Goal: Task Accomplishment & Management: Manage account settings

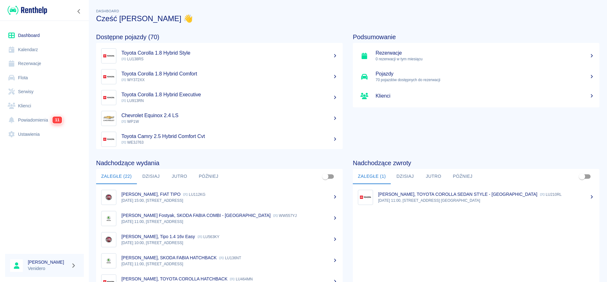
click at [23, 77] on link "Flota" at bounding box center [44, 78] width 79 height 14
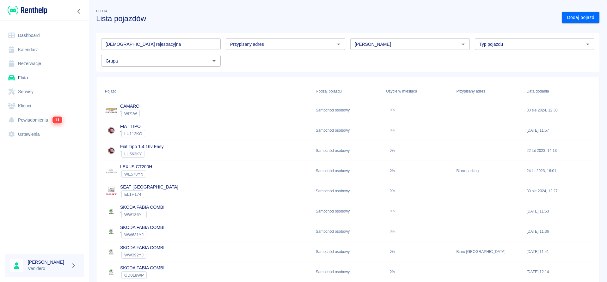
click at [139, 43] on input "[DEMOGRAPHIC_DATA] rejestracyjna" at bounding box center [161, 44] width 120 height 12
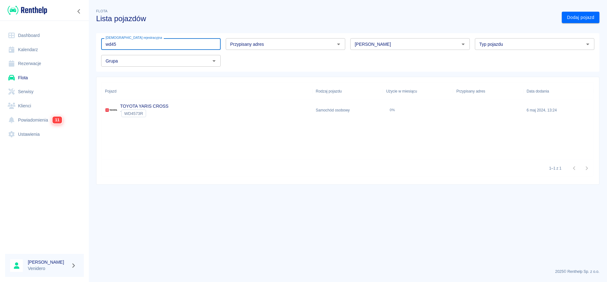
type input "wd45"
click at [155, 107] on link "TOYOTA YARIS CROSS" at bounding box center [144, 106] width 48 height 5
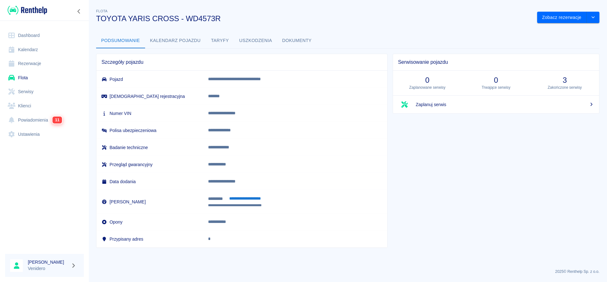
click at [261, 113] on p "**********" at bounding box center [283, 113] width 151 height 7
copy p "**********"
click at [252, 114] on p "**********" at bounding box center [283, 113] width 151 height 7
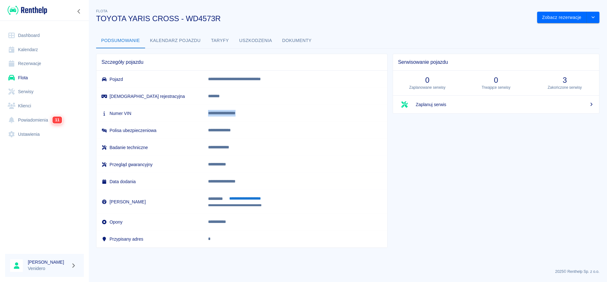
copy p "**********"
click at [51, 173] on div at bounding box center [44, 199] width 89 height 100
click at [26, 78] on link "Flota" at bounding box center [44, 78] width 79 height 14
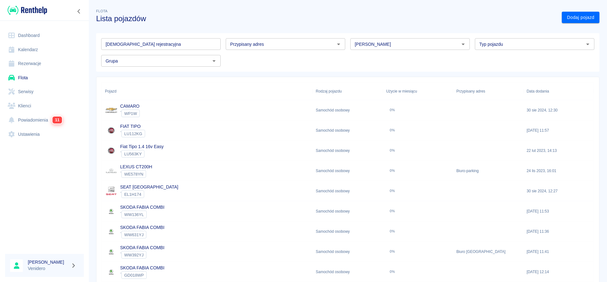
click at [29, 93] on link "Serwisy" at bounding box center [44, 92] width 79 height 14
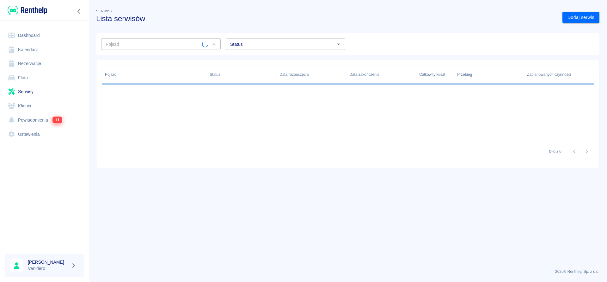
click at [149, 43] on input "Pojazd" at bounding box center [152, 44] width 99 height 8
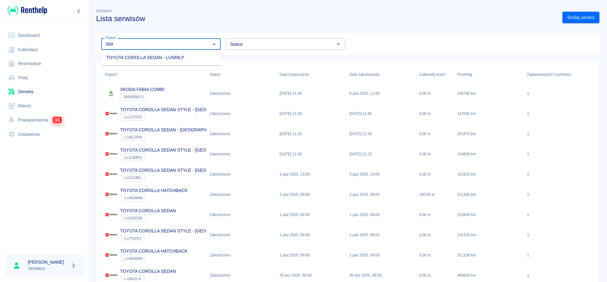
click at [157, 58] on li "TOYOTA COROLLA SEDAN - LU589LP" at bounding box center [161, 58] width 120 height 10
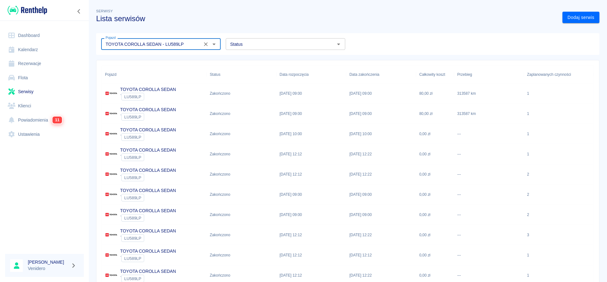
type input "TOYOTA COROLLA SEDAN - LU589LP"
click at [298, 95] on p "[DATE] 09:00" at bounding box center [291, 94] width 22 height 6
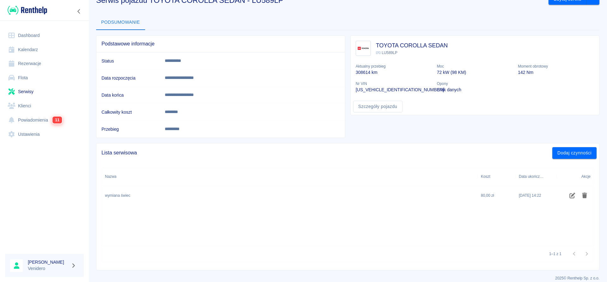
scroll to position [25, 0]
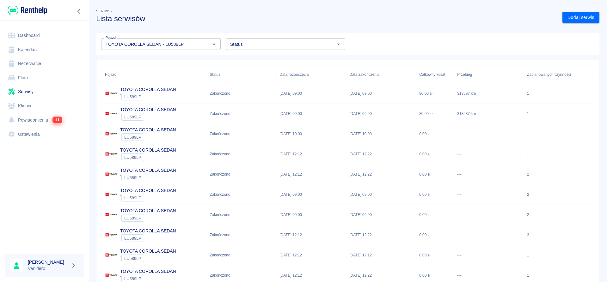
click at [168, 110] on p "TOYOTA COROLLA SEDAN" at bounding box center [148, 110] width 56 height 7
click at [154, 130] on p "TOYOTA COROLLA SEDAN" at bounding box center [148, 130] width 56 height 7
click at [159, 151] on p "TOYOTA COROLLA SEDAN" at bounding box center [148, 150] width 56 height 7
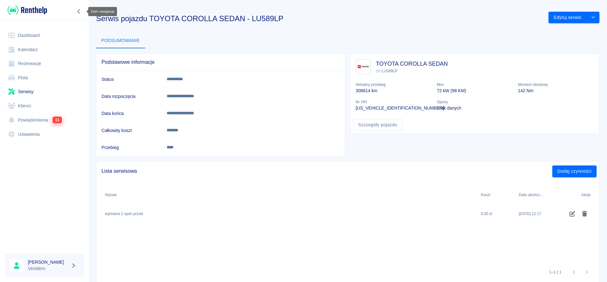
click at [78, 9] on icon "Zwiń nawigację" at bounding box center [79, 11] width 6 height 5
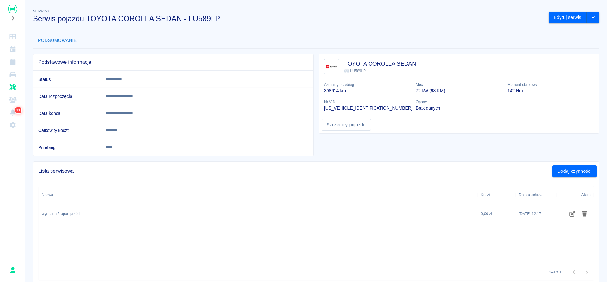
click at [284, 239] on div "Nazwa Koszt Data ukończenia Akcje wymiana 2 opon przód 0,00 zł [DATE] 12:17" at bounding box center [316, 225] width 555 height 77
click at [15, 74] on icon "Flota" at bounding box center [12, 75] width 6 height 6
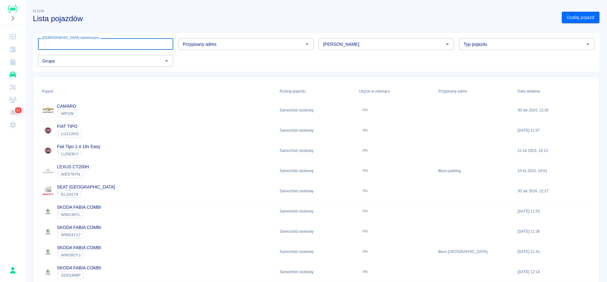
click at [120, 44] on input "[DEMOGRAPHIC_DATA] rejestracyjna" at bounding box center [105, 44] width 135 height 12
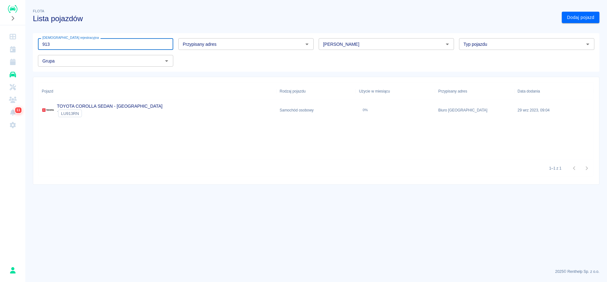
type input "913"
click at [83, 102] on div "TOYOTA COROLLA SEDAN - [GEOGRAPHIC_DATA] ` LU913RN" at bounding box center [158, 110] width 238 height 20
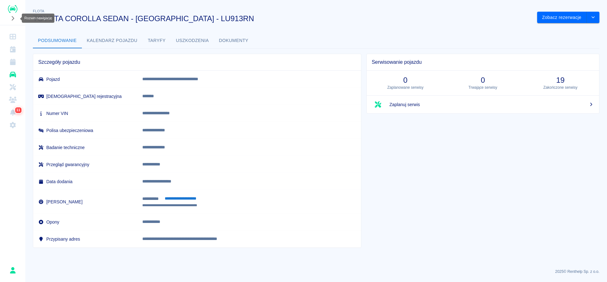
click at [12, 18] on icon "Rozwiń nawigację" at bounding box center [12, 18] width 6 height 5
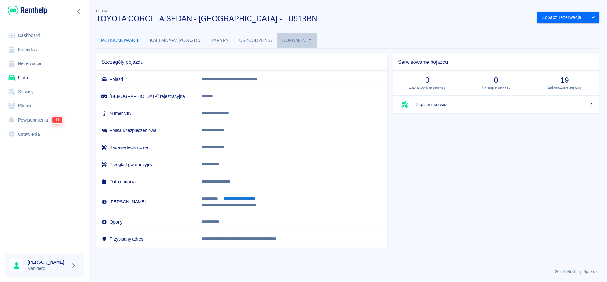
click at [296, 41] on button "Dokumenty" at bounding box center [297, 40] width 40 height 15
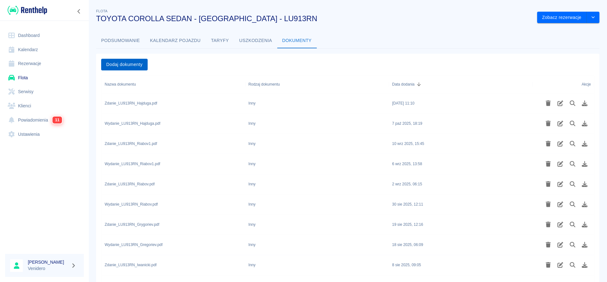
click at [133, 65] on button "Dodaj dokumenty" at bounding box center [124, 65] width 46 height 12
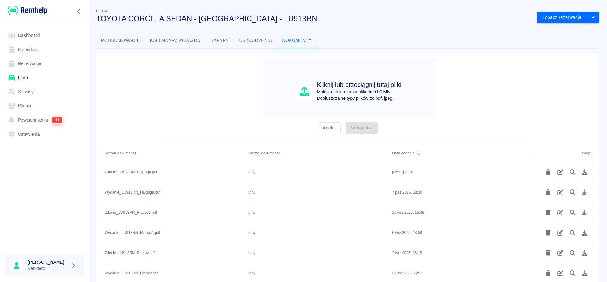
click at [305, 91] on icon at bounding box center [304, 91] width 9 height 9
type input "C:\fakepath\Wydanie_LU913RN_Gaweda.pdf"
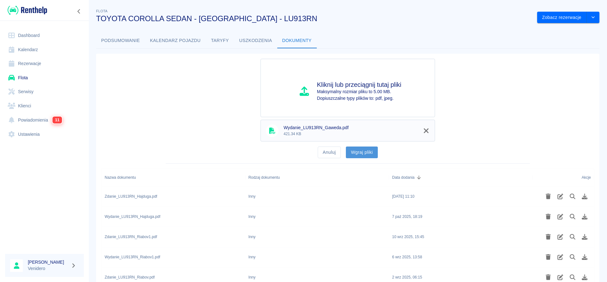
click at [355, 151] on button "Wgraj pliki" at bounding box center [362, 153] width 32 height 12
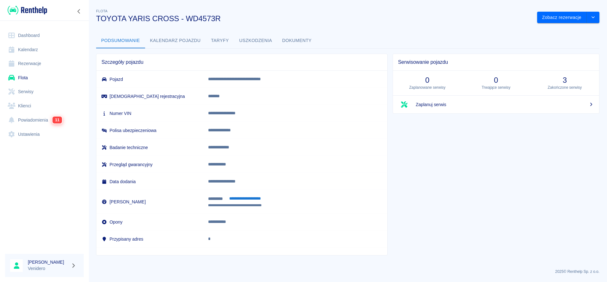
click at [295, 40] on button "Dokumenty" at bounding box center [297, 40] width 40 height 15
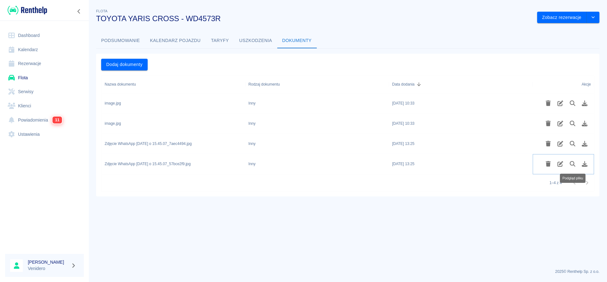
click at [572, 163] on icon "Podgląd pliku" at bounding box center [572, 164] width 7 height 6
click at [571, 120] on button "Podgląd pliku" at bounding box center [573, 123] width 12 height 11
click at [572, 103] on icon "Podgląd pliku" at bounding box center [572, 104] width 7 height 6
click at [572, 143] on icon "Podgląd pliku" at bounding box center [572, 144] width 7 height 6
click at [122, 42] on button "Podsumowanie" at bounding box center [120, 40] width 49 height 15
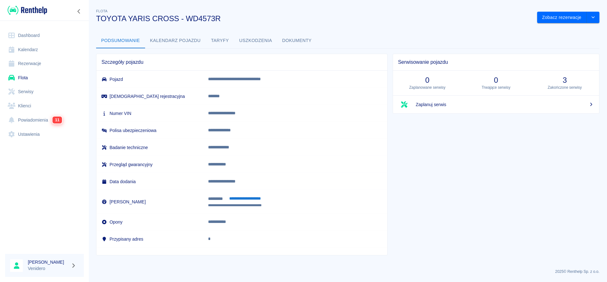
click at [241, 116] on p "**********" at bounding box center [283, 113] width 151 height 7
click at [241, 115] on p "**********" at bounding box center [283, 113] width 151 height 7
copy p "**********"
click at [292, 38] on button "Dokumenty" at bounding box center [297, 40] width 40 height 15
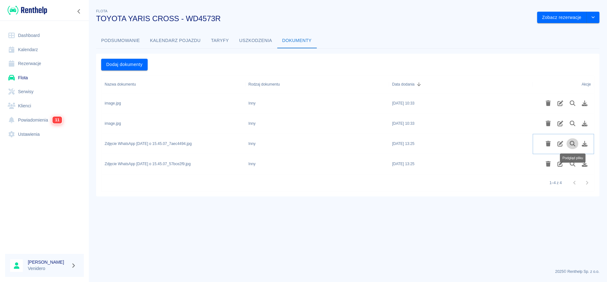
click at [574, 144] on icon "Podgląd pliku" at bounding box center [573, 144] width 6 height 6
